Goal: Task Accomplishment & Management: Complete application form

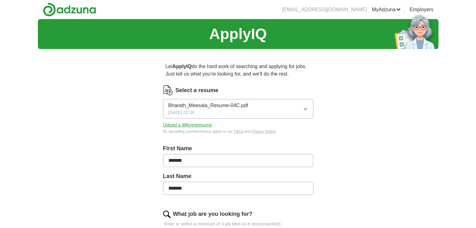
click at [302, 108] on button "Bharath_Meesala_Resume-04C.pdf [DATE] 22:39" at bounding box center [238, 109] width 150 height 20
click at [354, 73] on div "ApplyIQ Let ApplyIQ do the hard work of searching and applying for jobs. Just t…" at bounding box center [238, 216] width 400 height 395
click at [180, 126] on button "Upload a different resume" at bounding box center [187, 125] width 49 height 7
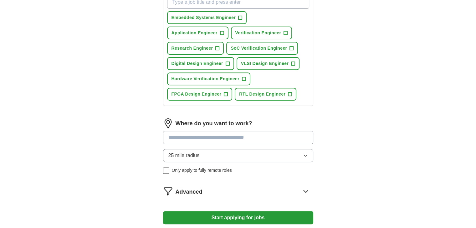
scroll to position [281, 0]
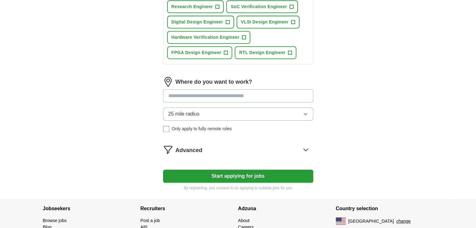
click at [217, 128] on span "Only apply to fully remote roles" at bounding box center [202, 129] width 60 height 7
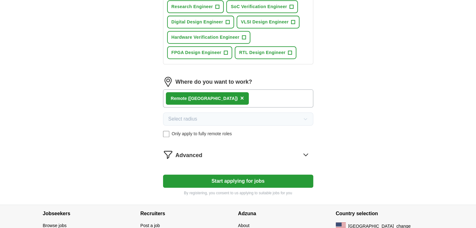
click at [258, 178] on button "Start applying for jobs" at bounding box center [238, 181] width 150 height 13
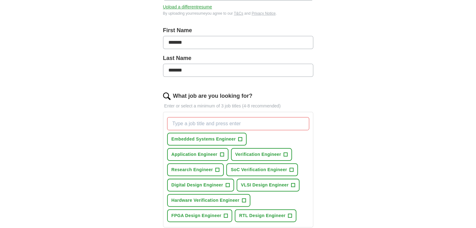
scroll to position [125, 0]
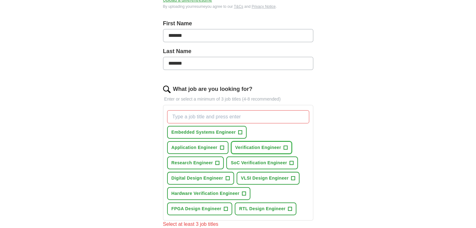
click at [242, 145] on span "Verification Engineer" at bounding box center [258, 147] width 46 height 7
click at [260, 155] on div "Embedded Systems Engineer + Application Engineer + Verification Engineer ✓ × Re…" at bounding box center [238, 163] width 144 height 110
click at [253, 162] on span "SoC Verification Engineer" at bounding box center [258, 163] width 56 height 7
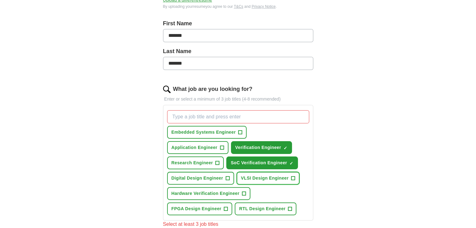
click at [258, 175] on span "VLSI Design Engineer" at bounding box center [265, 178] width 48 height 7
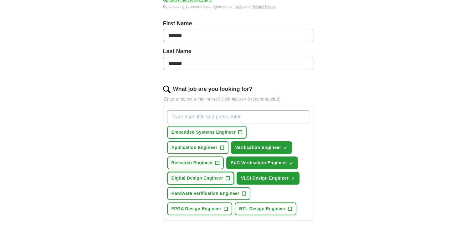
click at [222, 180] on span "Digital Design Engineer" at bounding box center [197, 178] width 52 height 7
click at [229, 195] on button "Hardware Verification Engineer +" at bounding box center [208, 193] width 83 height 13
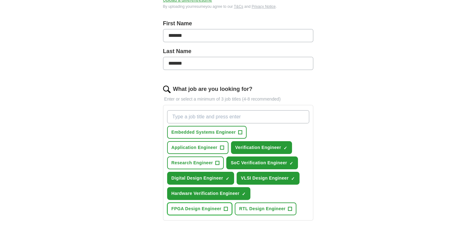
click at [224, 207] on span "+" at bounding box center [226, 209] width 4 height 5
click at [241, 209] on span "RTL Design Engineer" at bounding box center [262, 209] width 46 height 7
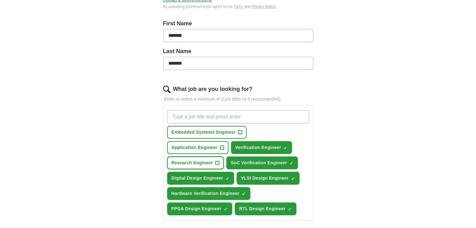
click at [195, 163] on span "Research Engineer" at bounding box center [192, 163] width 42 height 7
click at [194, 151] on button "Application Engineer +" at bounding box center [197, 147] width 61 height 13
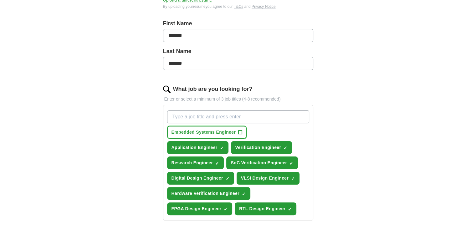
click at [195, 138] on button "Embedded Systems Engineer +" at bounding box center [207, 132] width 80 height 13
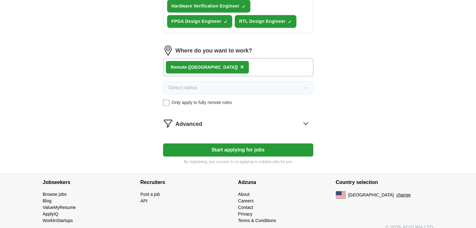
click at [248, 147] on button "Start applying for jobs" at bounding box center [238, 150] width 150 height 13
select select "**"
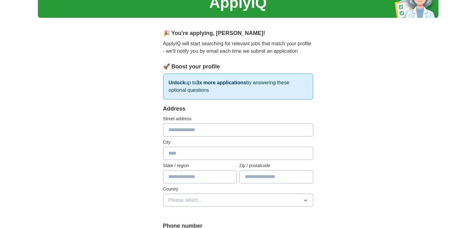
scroll to position [63, 0]
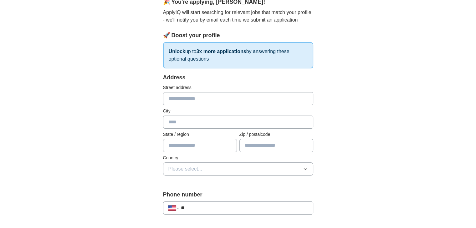
click at [232, 96] on input "text" at bounding box center [238, 98] width 150 height 13
type input "**********"
type input "********"
type input "**"
type input "*****"
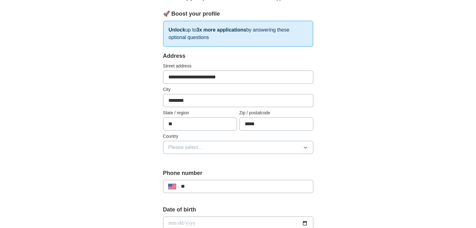
scroll to position [125, 0]
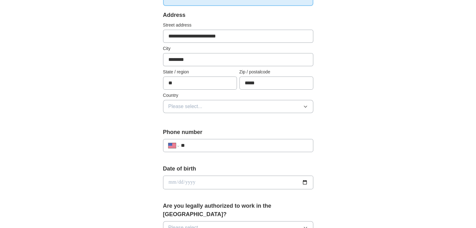
click at [228, 104] on button "Please select..." at bounding box center [238, 106] width 150 height 13
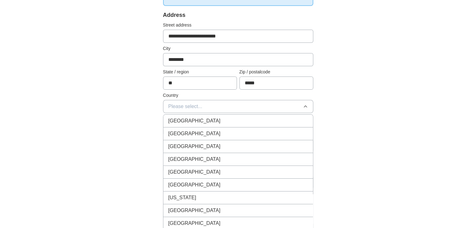
click at [212, 139] on li "[GEOGRAPHIC_DATA]" at bounding box center [237, 134] width 149 height 13
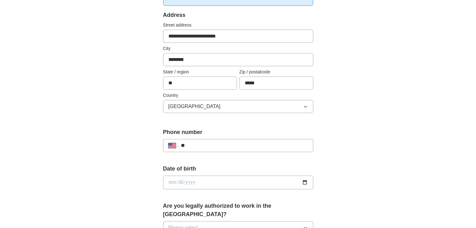
click at [218, 144] on input "**" at bounding box center [243, 146] width 127 height 8
click at [233, 144] on input "**" at bounding box center [243, 146] width 127 height 8
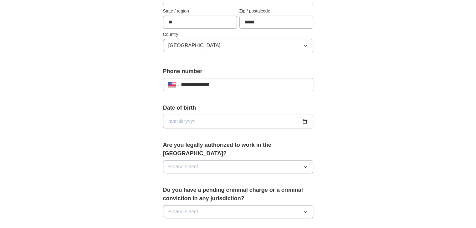
scroll to position [188, 0]
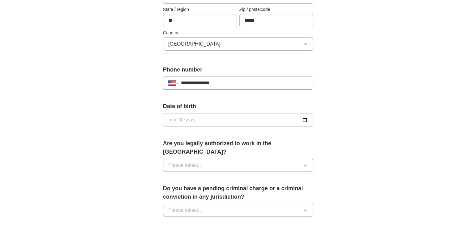
type input "**********"
click at [304, 119] on input "date" at bounding box center [238, 120] width 150 height 14
type input "**********"
click at [210, 159] on button "Please select..." at bounding box center [238, 165] width 150 height 13
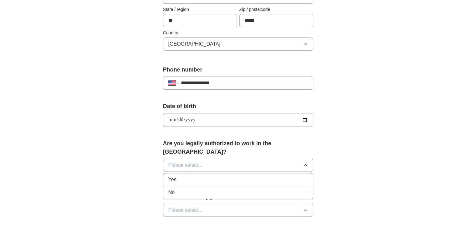
click at [201, 175] on li "Yes" at bounding box center [237, 180] width 149 height 13
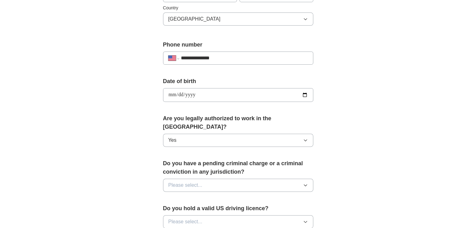
scroll to position [281, 0]
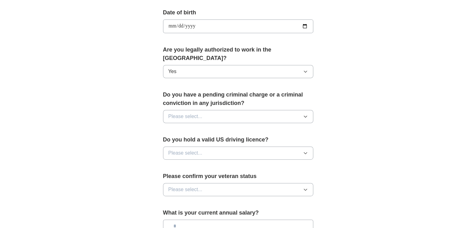
click at [208, 111] on button "Please select..." at bounding box center [238, 116] width 150 height 13
click at [204, 140] on div "No" at bounding box center [237, 144] width 139 height 8
click at [200, 149] on span "Please select..." at bounding box center [185, 153] width 34 height 8
click at [197, 164] on div "Yes" at bounding box center [237, 168] width 139 height 8
click at [206, 183] on button "Please select..." at bounding box center [238, 189] width 150 height 13
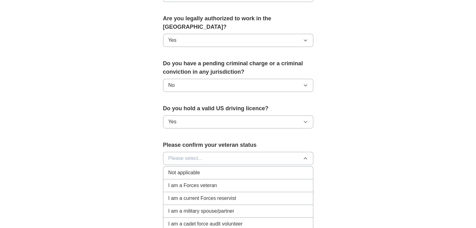
scroll to position [375, 0]
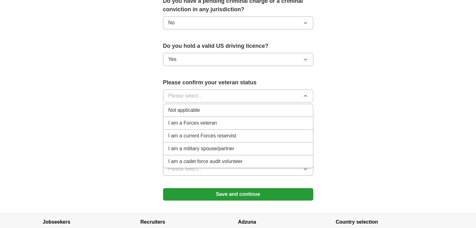
click at [229, 107] on div "Not applicable" at bounding box center [237, 111] width 139 height 8
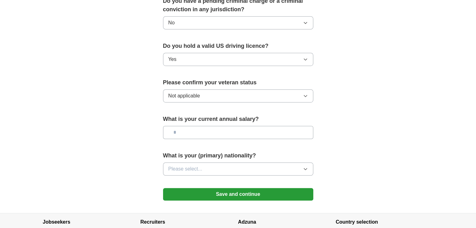
click at [241, 126] on input "text" at bounding box center [238, 132] width 150 height 13
click at [221, 163] on button "Please select..." at bounding box center [238, 169] width 150 height 13
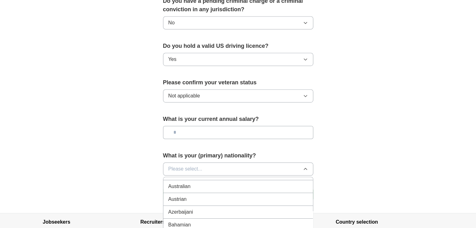
scroll to position [250, 0]
click at [201, 165] on span "Please select..." at bounding box center [185, 169] width 34 height 8
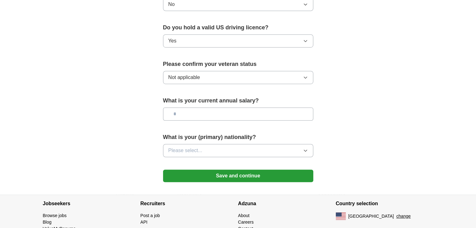
scroll to position [413, 0]
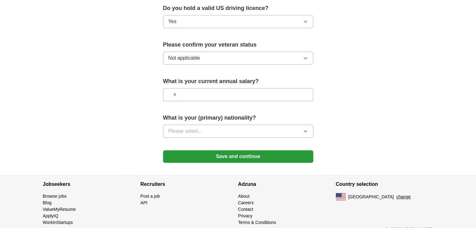
click at [259, 150] on button "Save and continue" at bounding box center [238, 156] width 150 height 13
